Goal: Entertainment & Leisure: Consume media (video, audio)

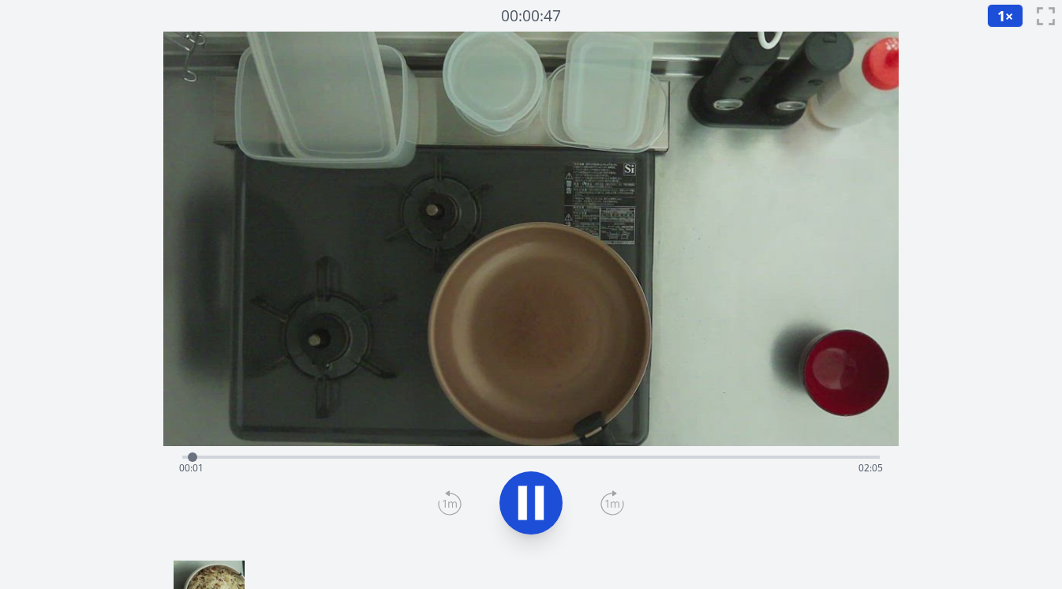
click at [374, 458] on div "経過時間: 00:01 残り時間: 02:05" at bounding box center [531, 467] width 705 height 25
click at [325, 455] on div "経過時間: 00:35 残り時間: 01:31" at bounding box center [531, 467] width 705 height 25
click at [297, 457] on div "経過時間: 00:26 残り時間: 01:40" at bounding box center [531, 467] width 705 height 25
click at [308, 456] on div at bounding box center [304, 456] width 9 height 9
click at [316, 457] on div at bounding box center [311, 457] width 24 height 24
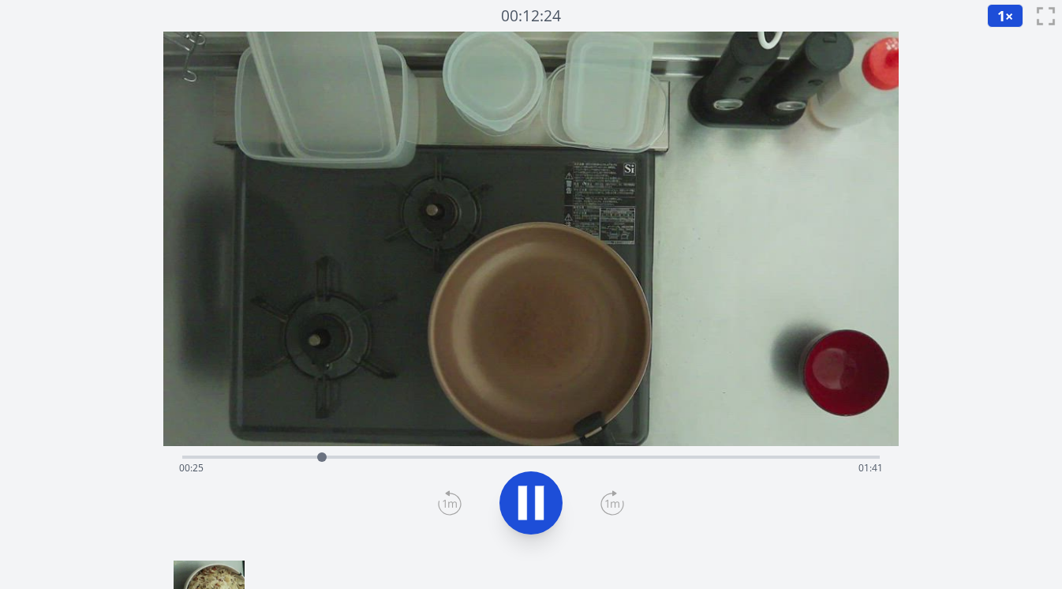
click at [329, 455] on div at bounding box center [322, 457] width 24 height 24
click at [335, 455] on div at bounding box center [335, 456] width 9 height 9
click at [341, 455] on div at bounding box center [337, 456] width 9 height 9
click at [351, 454] on div at bounding box center [350, 456] width 9 height 9
click at [357, 455] on div at bounding box center [354, 456] width 9 height 9
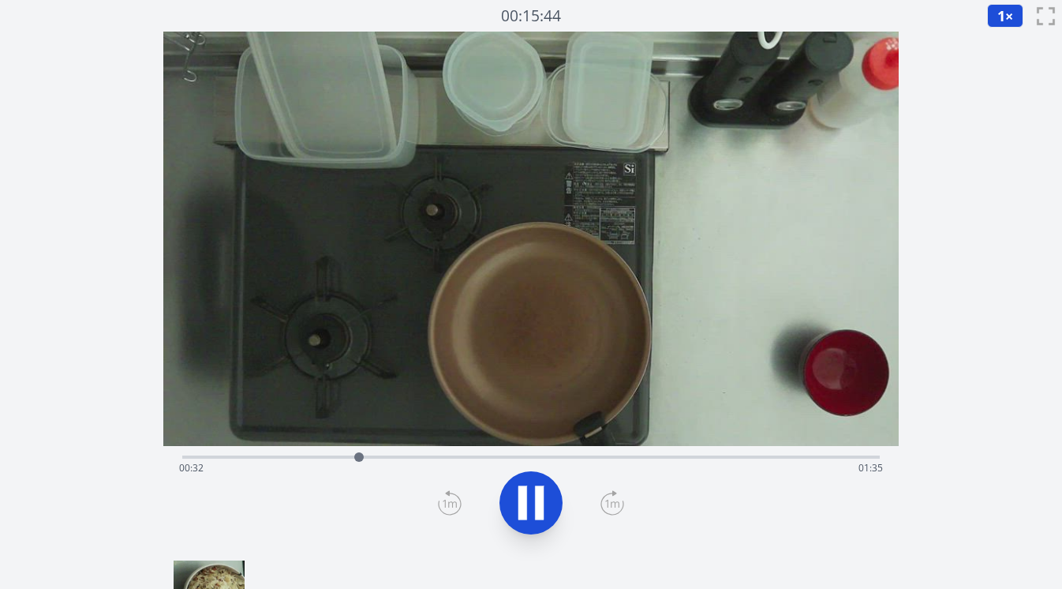
click at [364, 455] on div at bounding box center [359, 457] width 24 height 24
click at [641, 454] on div "Time elapsed: 00:35 Time remaining: 01:31" at bounding box center [531, 455] width 698 height 19
click at [597, 451] on div "Time elapsed: 01:24 Time remaining: 00:43" at bounding box center [531, 455] width 698 height 19
click at [551, 457] on div "Time elapsed: 01:15 Time remaining: 00:51" at bounding box center [531, 467] width 705 height 25
click at [512, 455] on div "Time elapsed: 01:07 Time remaining: 00:59" at bounding box center [531, 467] width 705 height 25
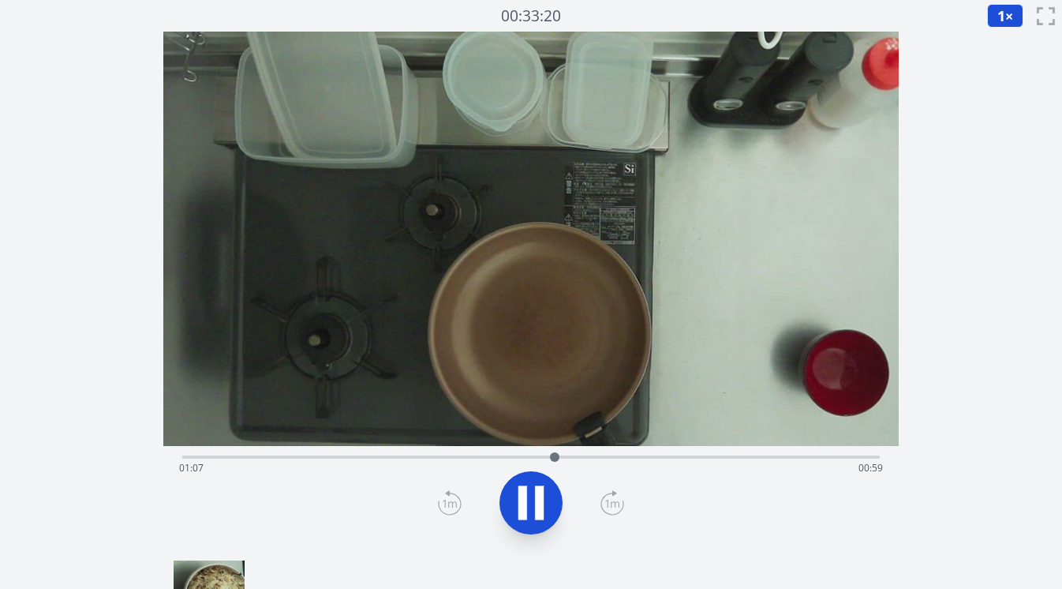
click at [338, 454] on div "Time elapsed: 01:07 Time remaining: 00:59" at bounding box center [531, 455] width 698 height 19
click at [419, 454] on div "Time elapsed: 00:29 Time remaining: 01:37" at bounding box center [531, 455] width 698 height 19
click at [419, 456] on div at bounding box center [428, 457] width 24 height 24
click at [417, 456] on div at bounding box center [428, 457] width 24 height 24
click at [412, 456] on div at bounding box center [422, 457] width 24 height 24
